Goal: Participate in discussion: Engage in conversation with other users on a specific topic

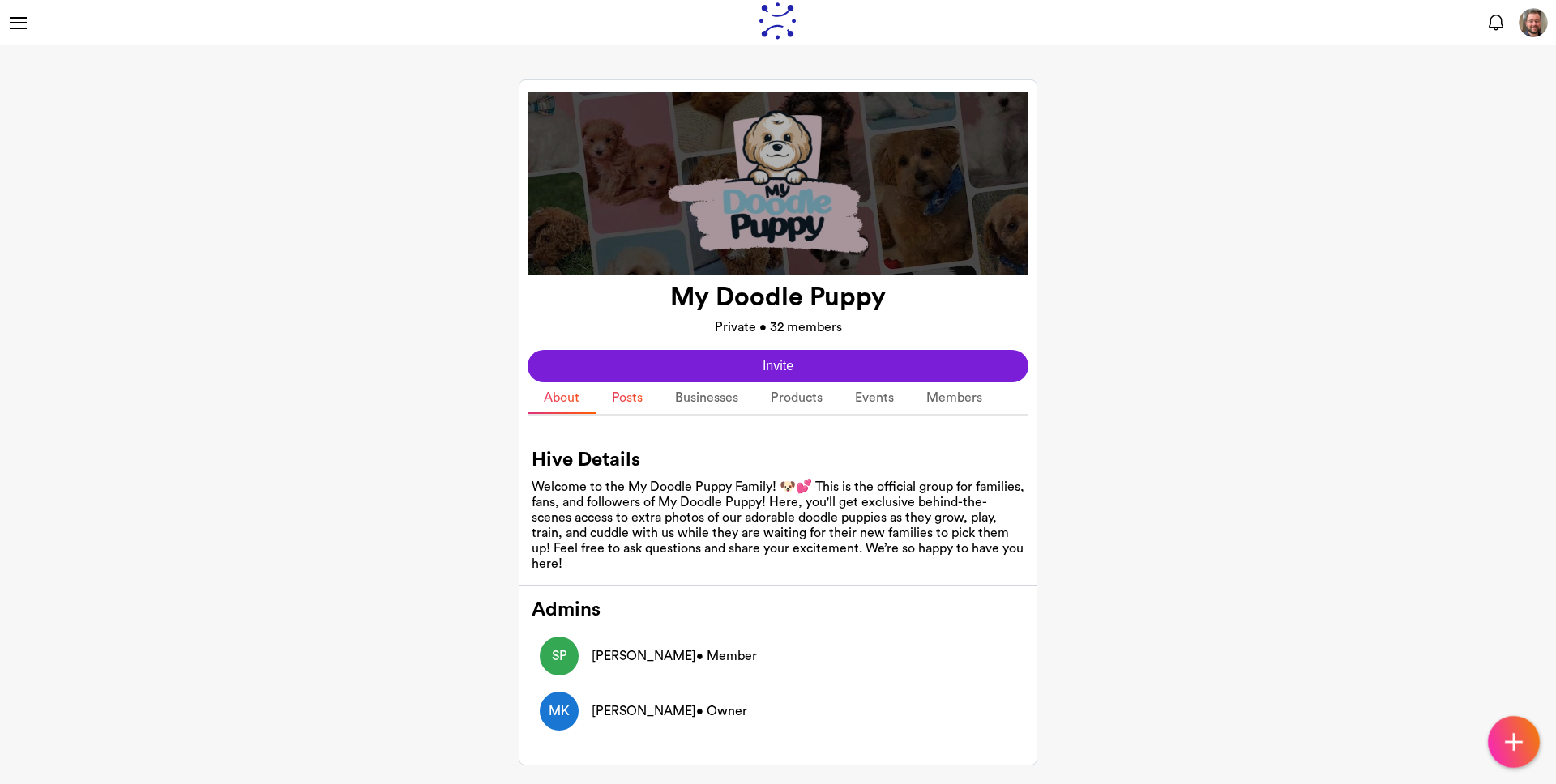
click at [634, 406] on link "Posts" at bounding box center [627, 398] width 63 height 31
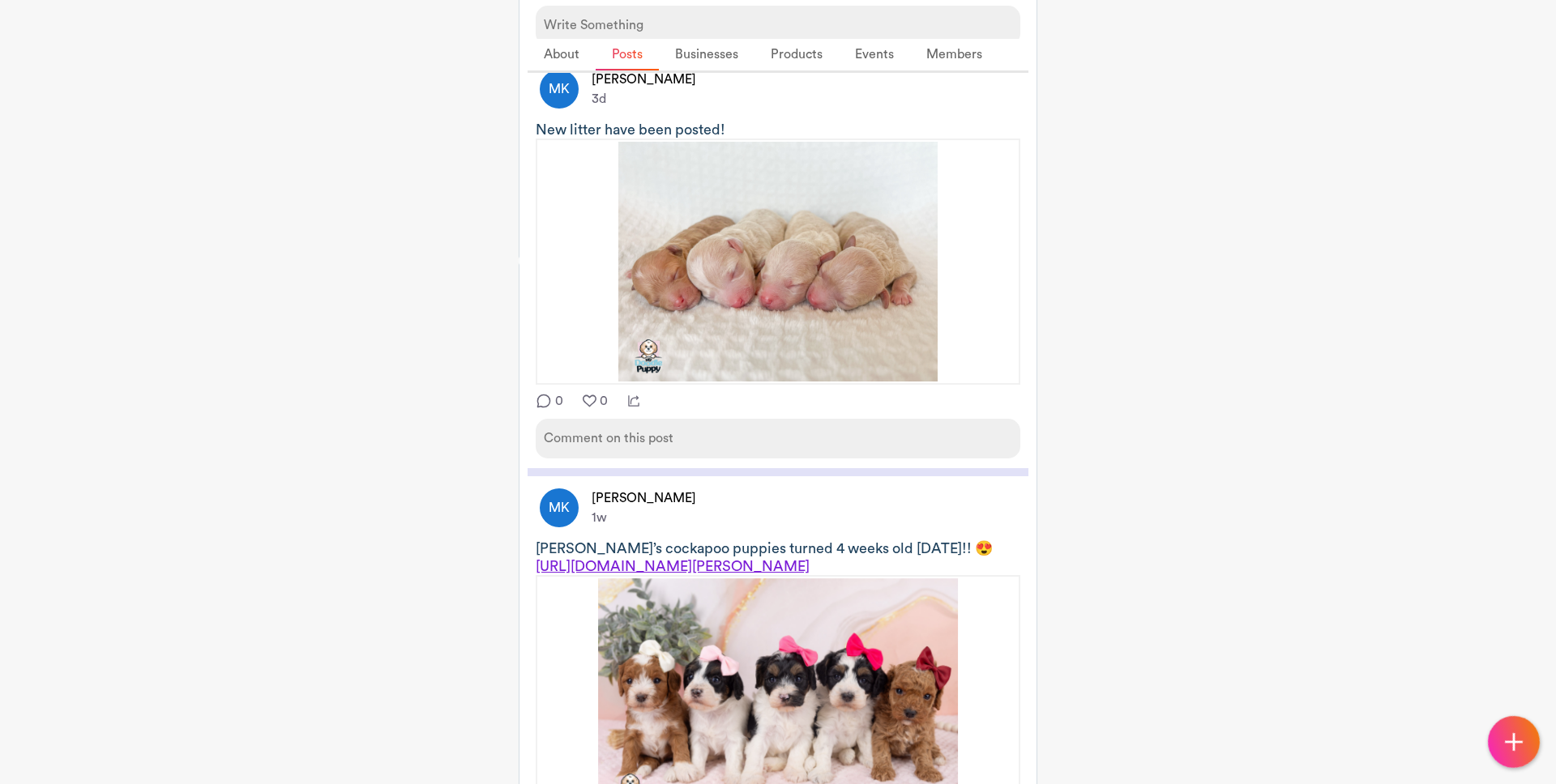
scroll to position [241, 0]
click at [647, 443] on div "Comment on this post" at bounding box center [778, 437] width 485 height 39
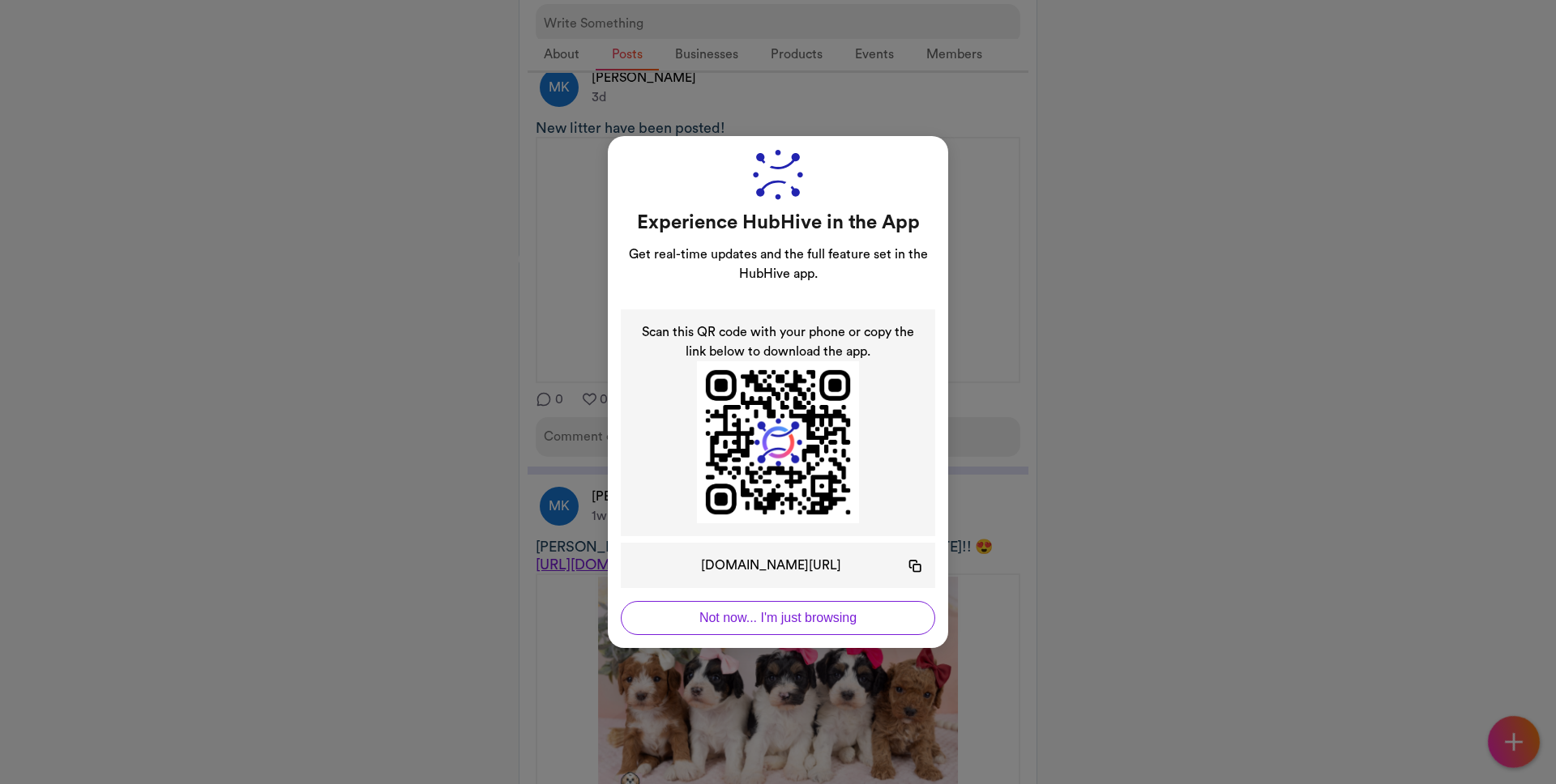
click at [1050, 567] on div "Experience HubHive in the App Get real-time updates and the full feature set in…" at bounding box center [778, 392] width 1556 height 784
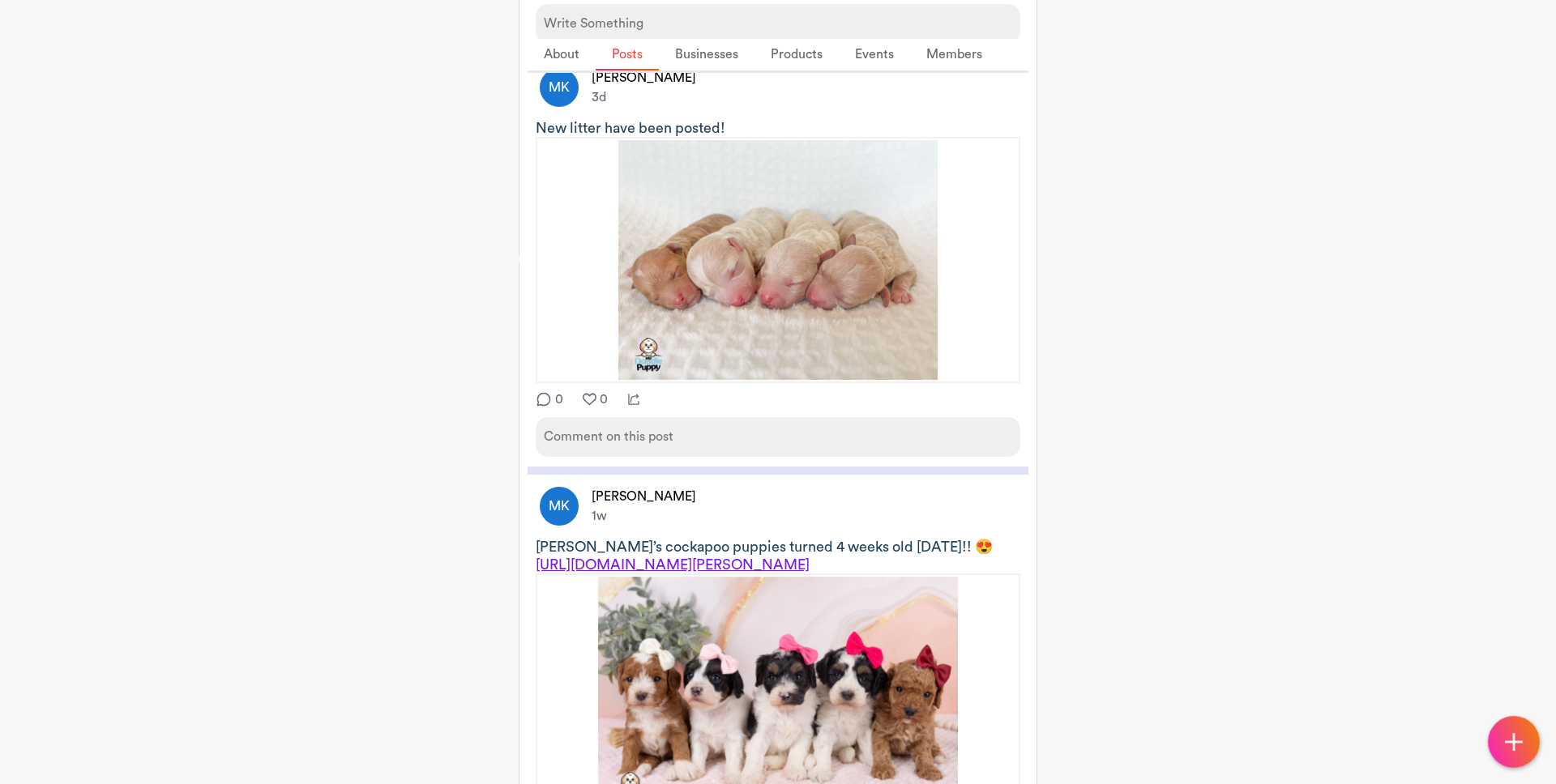
scroll to position [55, 0]
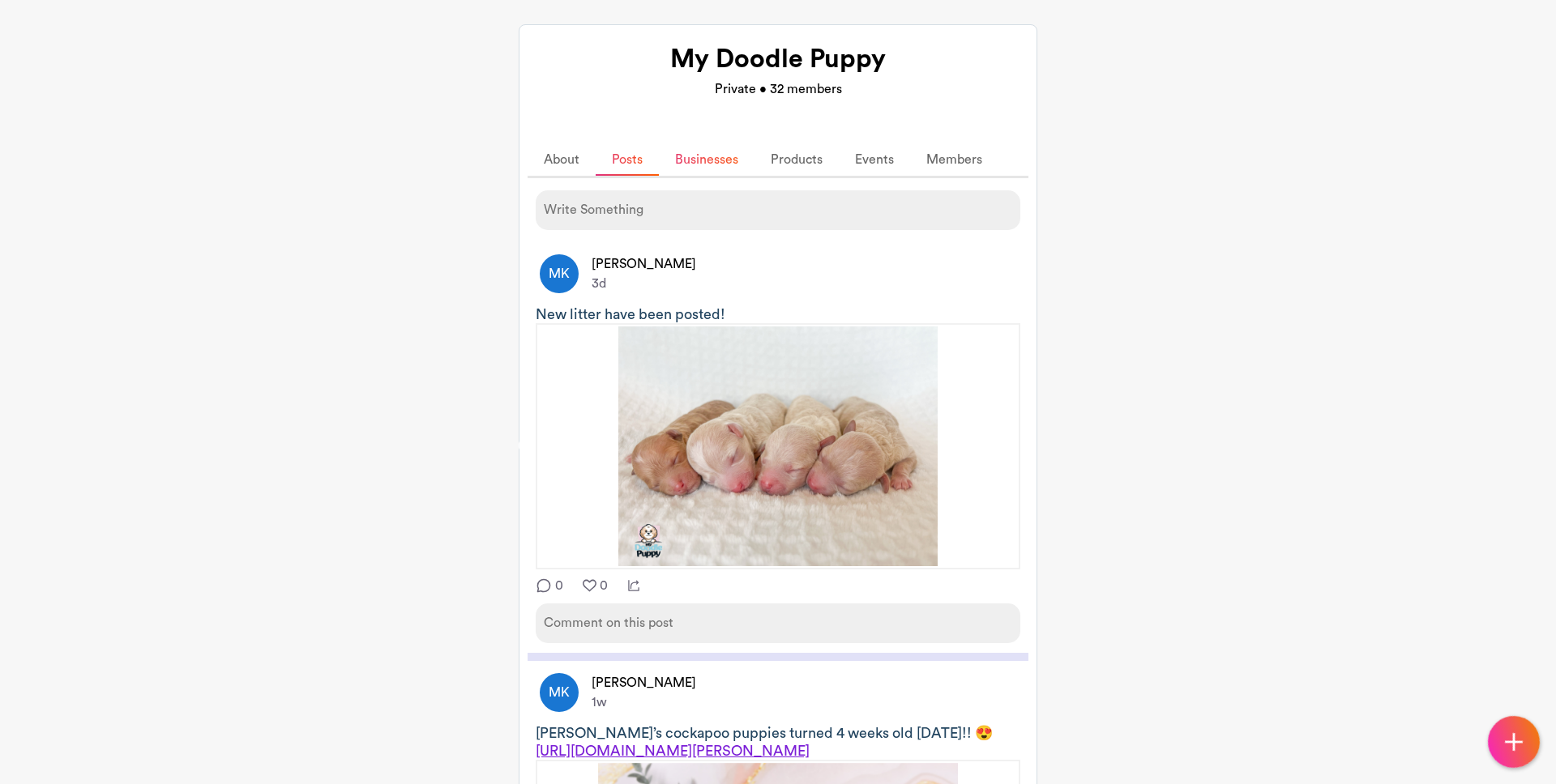
click at [700, 172] on link "Businesses" at bounding box center [707, 160] width 95 height 31
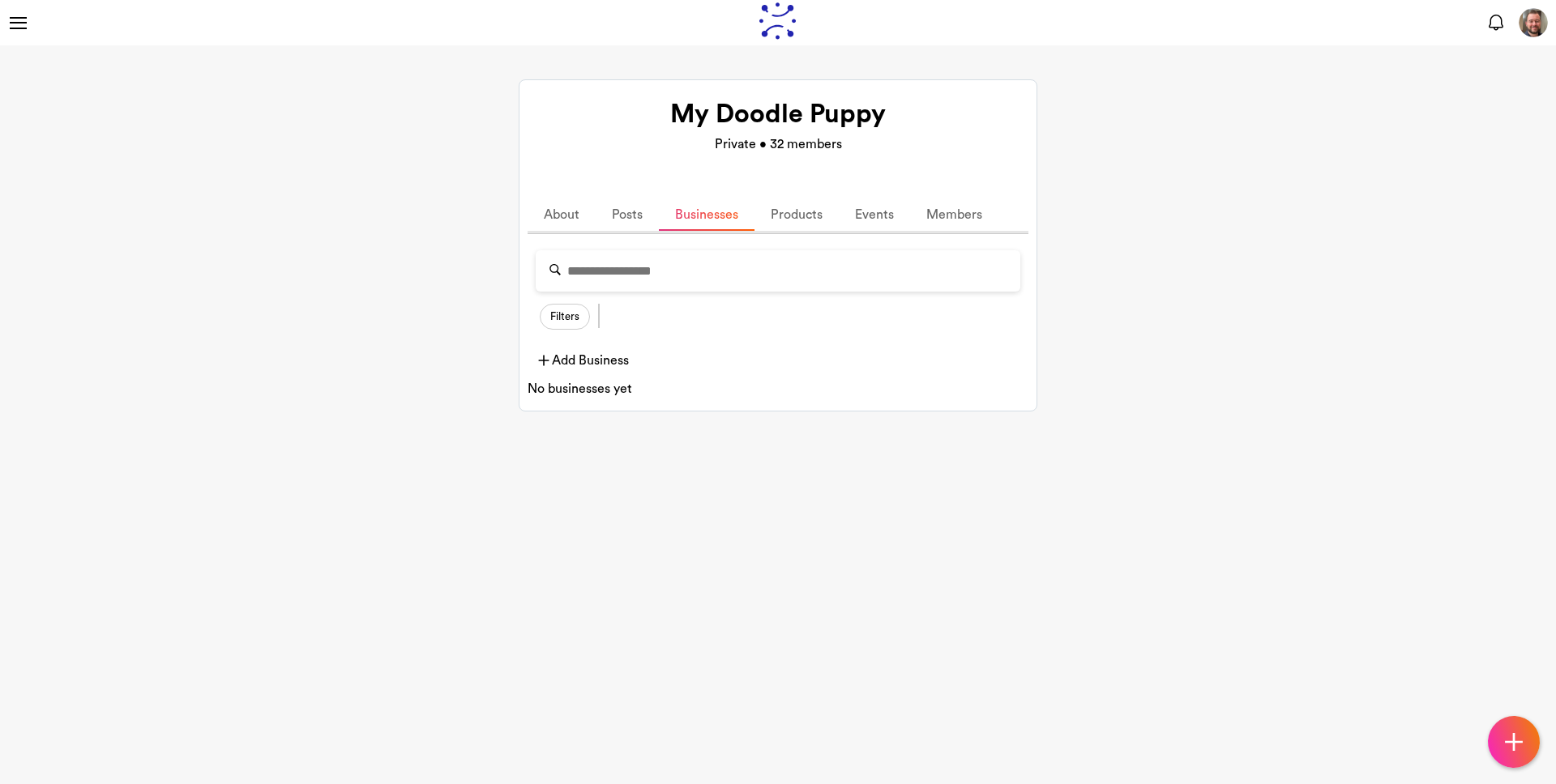
click at [27, 23] on div "Home Hives People Businesses Products Events" at bounding box center [264, 23] width 513 height 20
click at [21, 25] on div at bounding box center [18, 23] width 20 height 20
click at [385, 27] on img at bounding box center [383, 22] width 13 height 12
click at [375, 186] on hive-details "My Doodle Puppy Private • 32 members Invite About Posts Businesses Products Eve…" at bounding box center [778, 245] width 1556 height 400
click at [806, 223] on link "Products" at bounding box center [797, 215] width 84 height 31
